Goal: Task Accomplishment & Management: Manage account settings

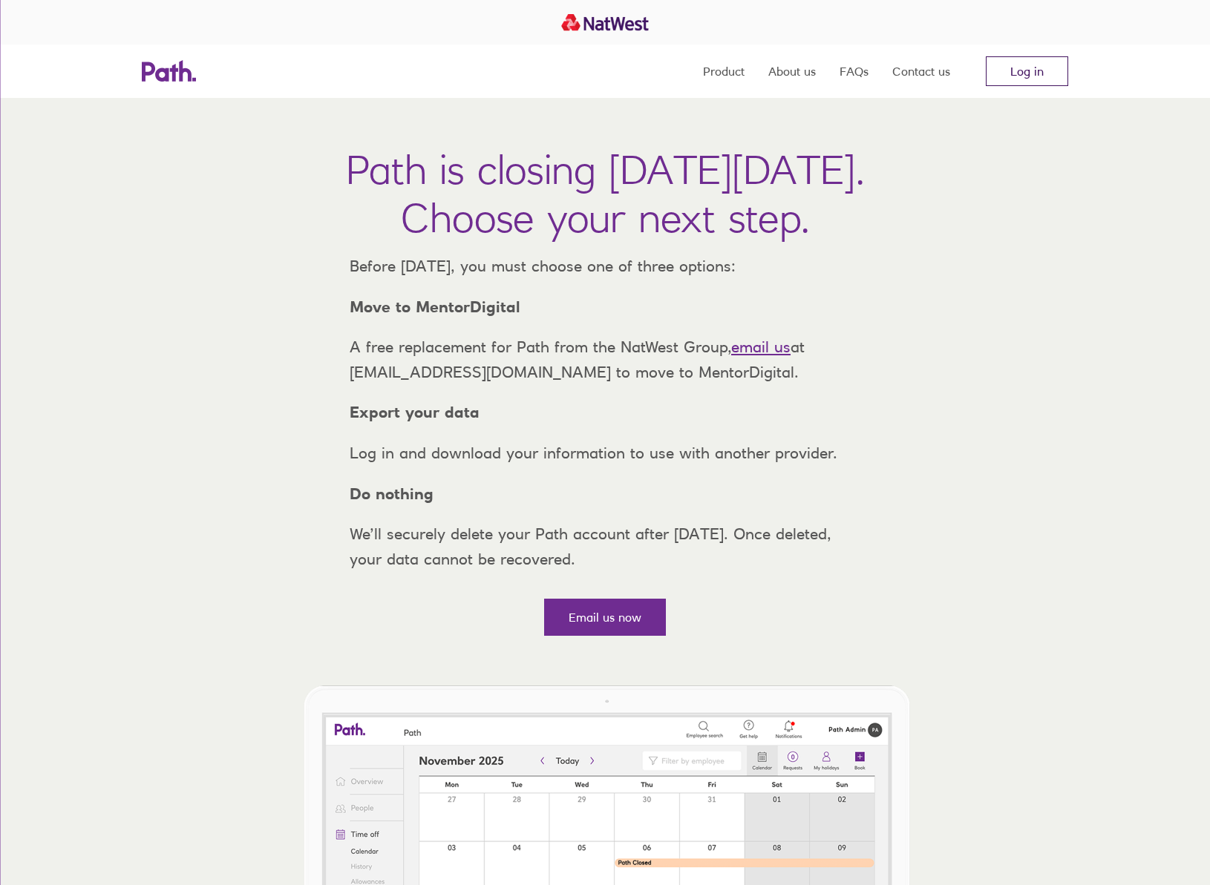
click at [1029, 73] on link "Log in" at bounding box center [1026, 71] width 82 height 30
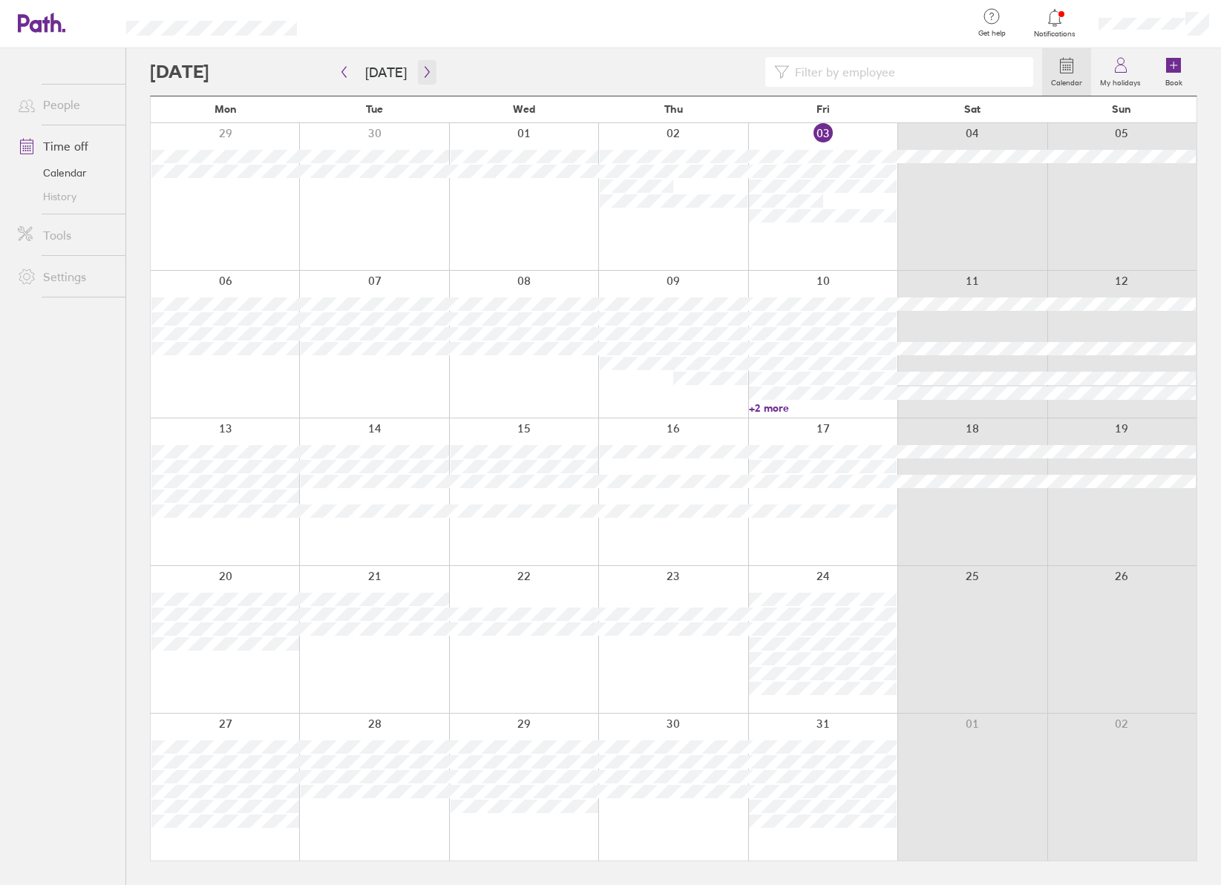
click at [421, 70] on icon "button" at bounding box center [426, 72] width 11 height 12
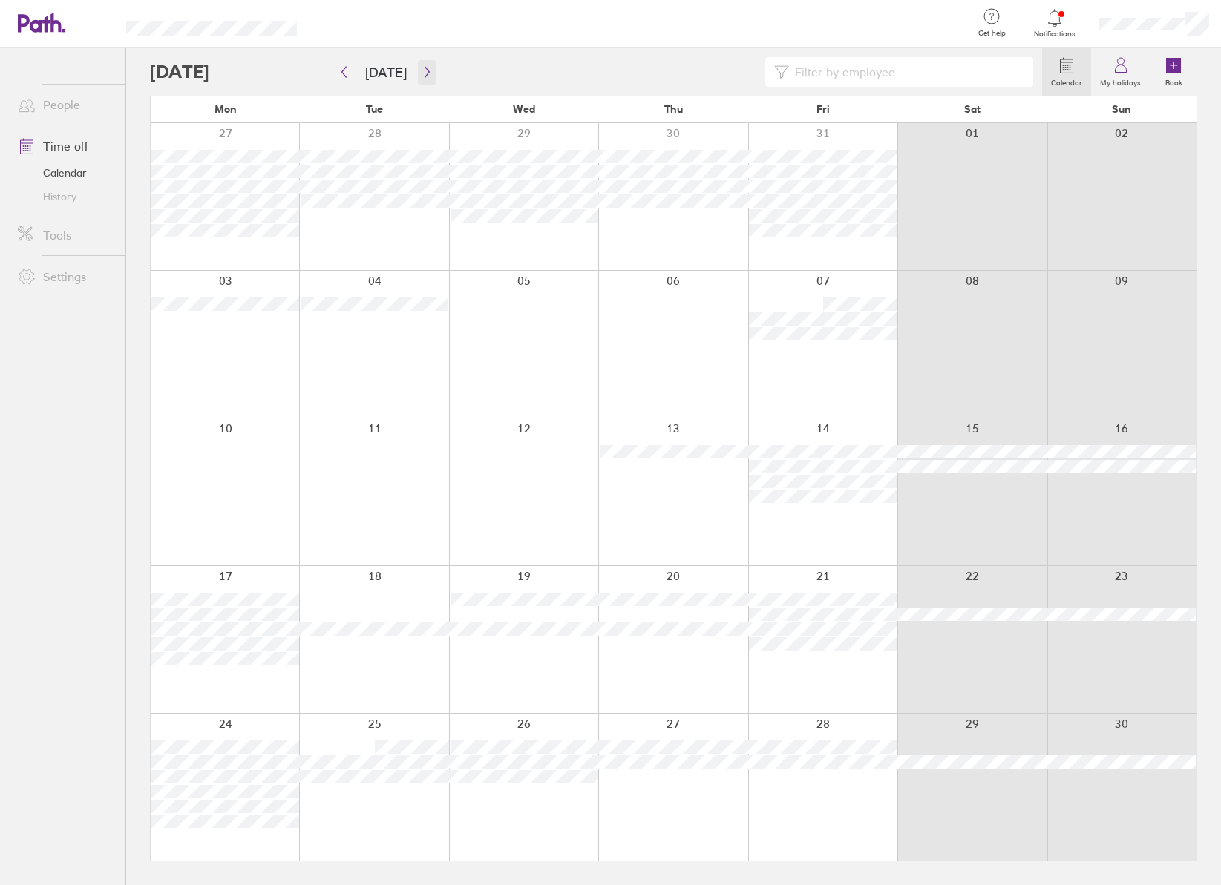
click at [427, 76] on icon "button" at bounding box center [426, 72] width 11 height 12
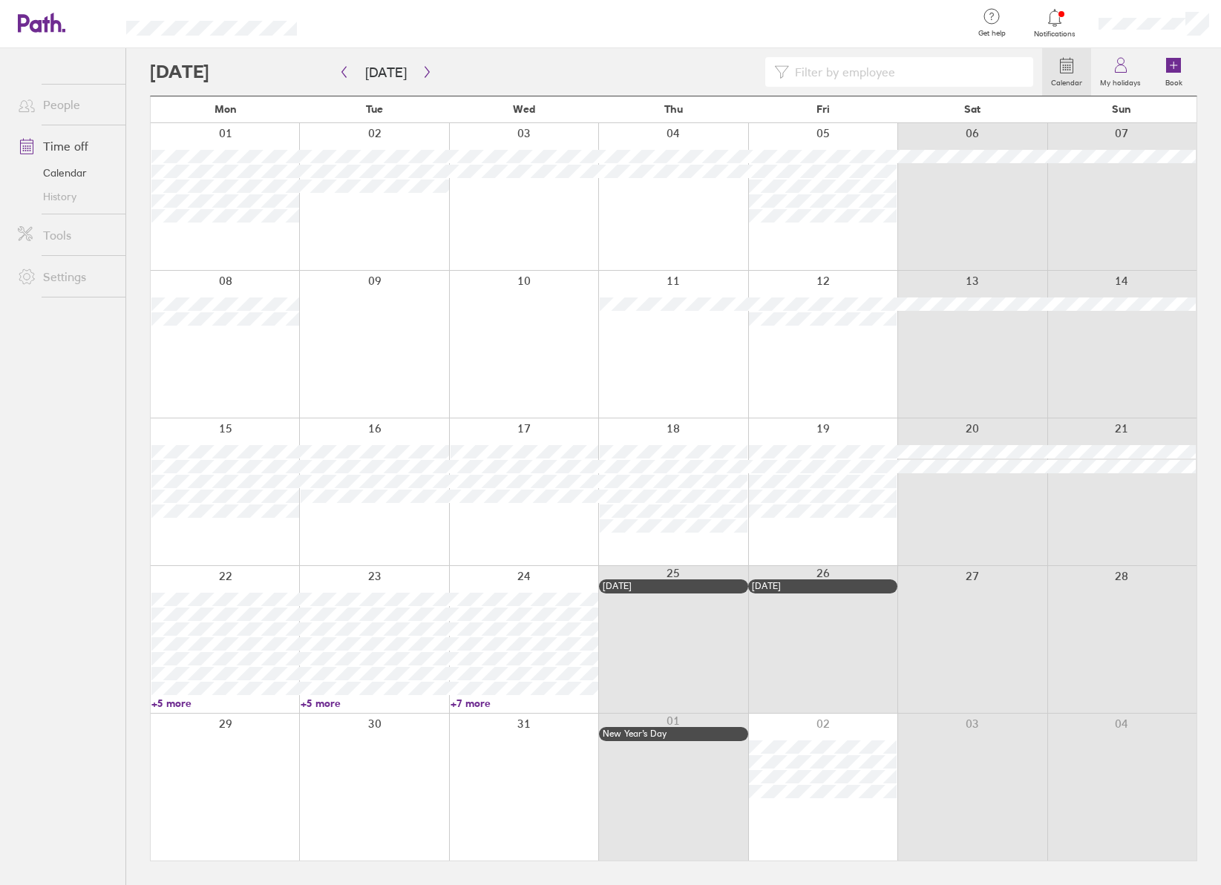
click at [172, 703] on link "+5 more" at bounding box center [225, 703] width 148 height 13
